Goal: Check status

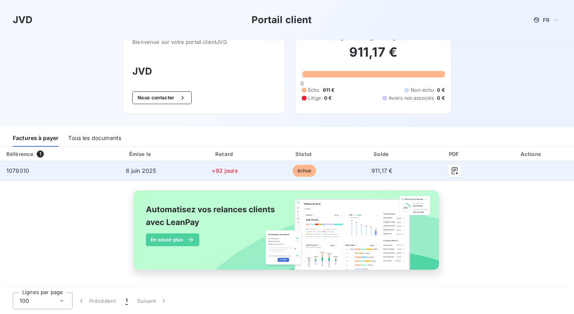
scroll to position [18, 0]
click at [459, 171] on icon "button" at bounding box center [455, 171] width 8 height 8
click at [316, 170] on span "échue" at bounding box center [305, 171] width 24 height 12
click at [265, 167] on td "+92 jours" at bounding box center [225, 170] width 81 height 19
click at [238, 173] on span "+92 jours" at bounding box center [225, 170] width 26 height 7
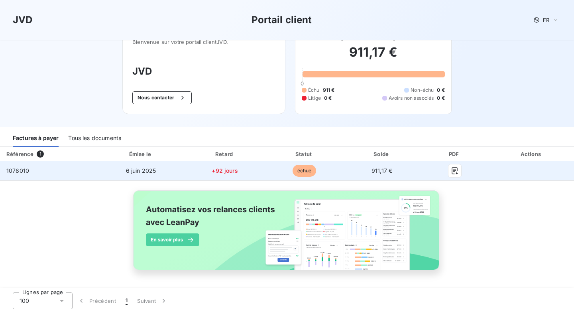
click at [156, 173] on span "6 juin 2025" at bounding box center [141, 170] width 30 height 7
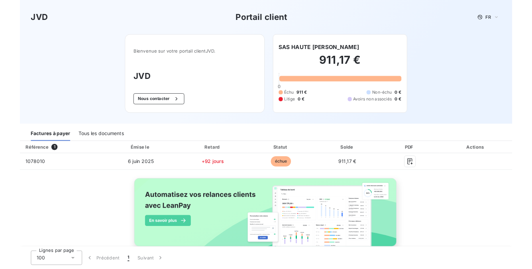
scroll to position [0, 0]
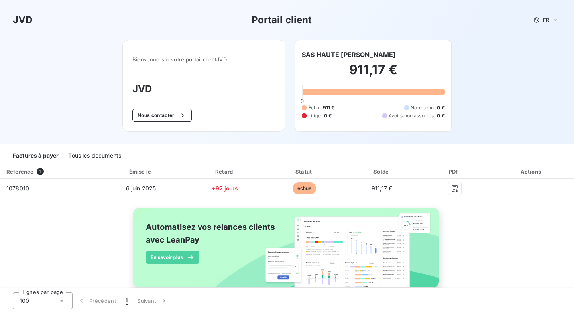
click at [26, 20] on h3 "JVD" at bounding box center [23, 20] width 20 height 14
click at [93, 159] on div "Tous les documents" at bounding box center [94, 155] width 53 height 17
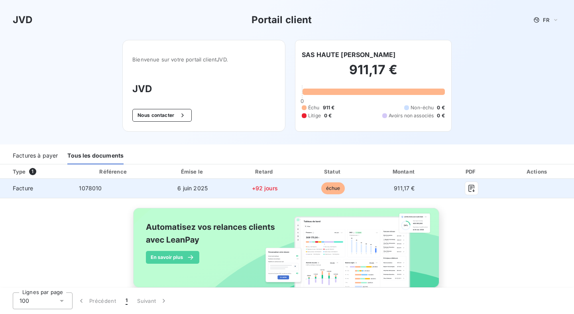
click at [413, 185] on span "911,17 €" at bounding box center [404, 188] width 21 height 7
click at [58, 186] on span "Facture" at bounding box center [36, 188] width 60 height 8
click at [475, 187] on div at bounding box center [471, 188] width 46 height 13
click at [475, 188] on icon "button" at bounding box center [472, 188] width 8 height 8
